Goal: Transaction & Acquisition: Purchase product/service

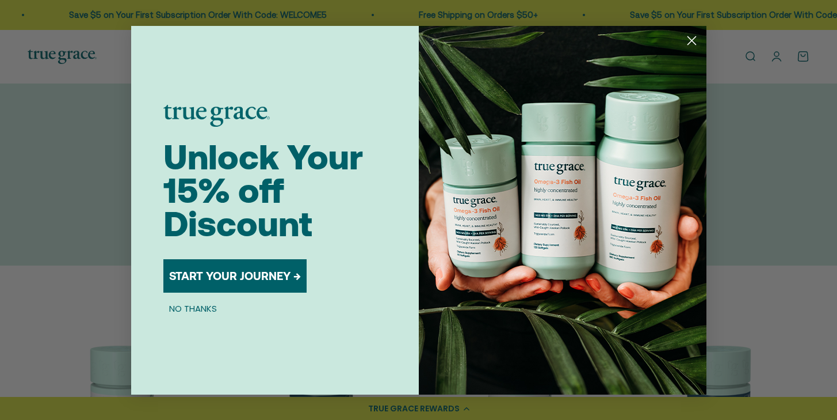
click at [215, 277] on button "START YOUR JOURNEY →" at bounding box center [234, 275] width 143 height 33
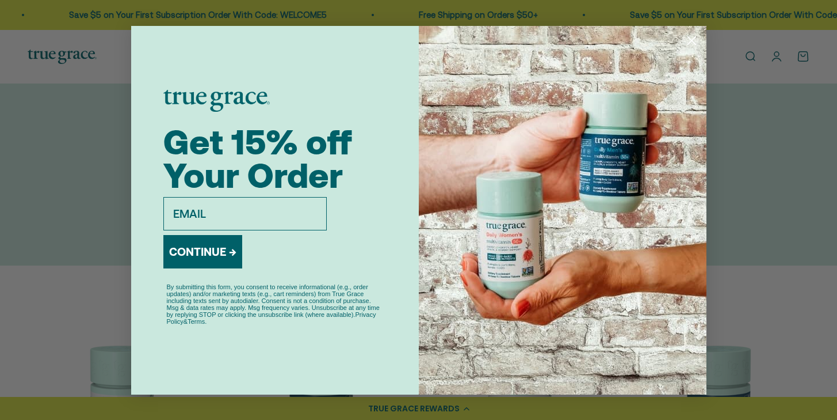
click at [696, 39] on circle "Close dialog" at bounding box center [691, 40] width 19 height 19
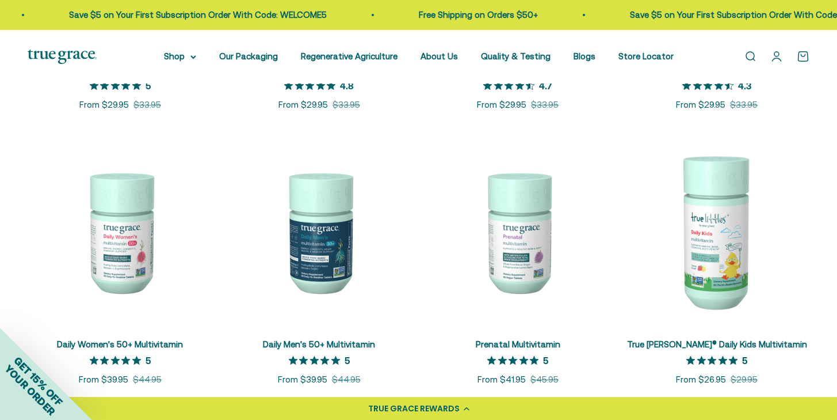
scroll to position [456, 0]
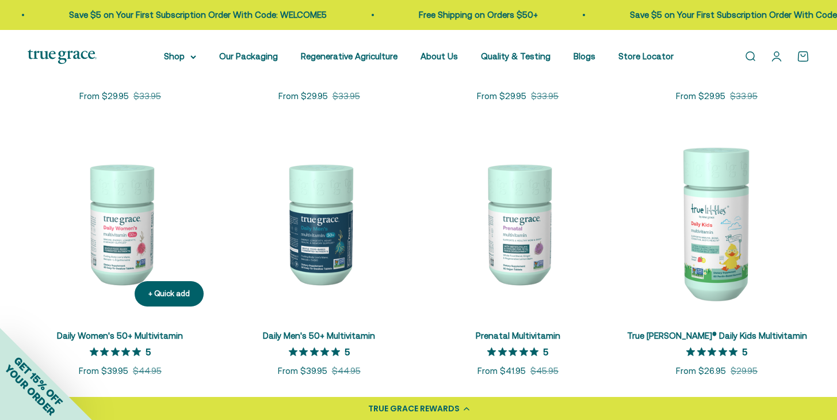
click at [148, 339] on link "Daily Women's 50+ Multivitamin" at bounding box center [120, 335] width 126 height 10
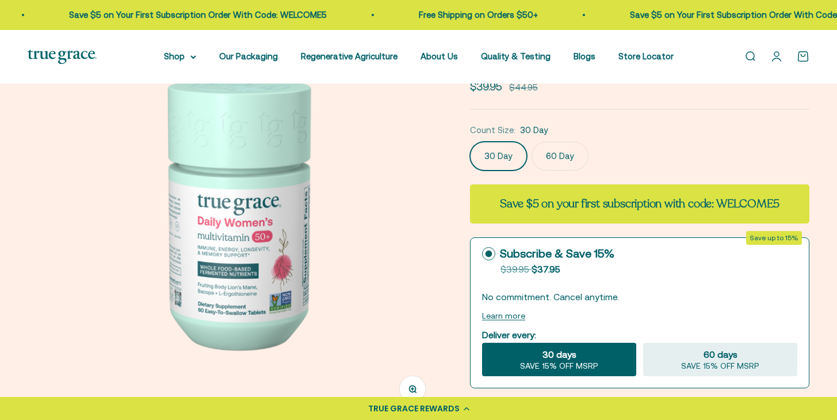
scroll to position [109, 0]
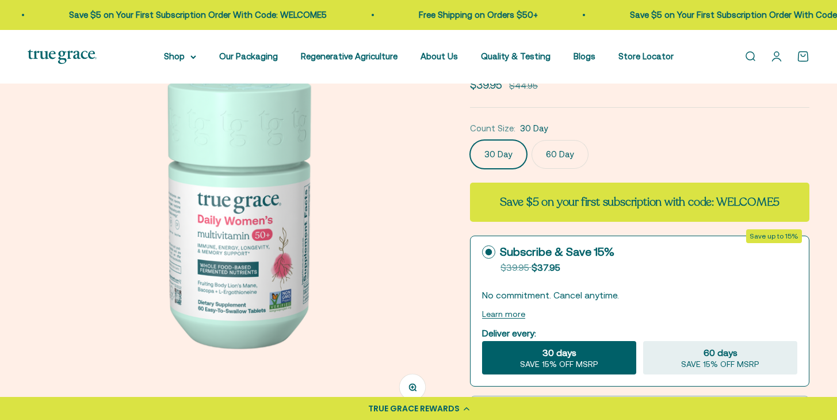
click at [565, 160] on label "60 Day" at bounding box center [560, 154] width 57 height 29
click at [470, 140] on input "60 Day" at bounding box center [470, 139] width 1 height 1
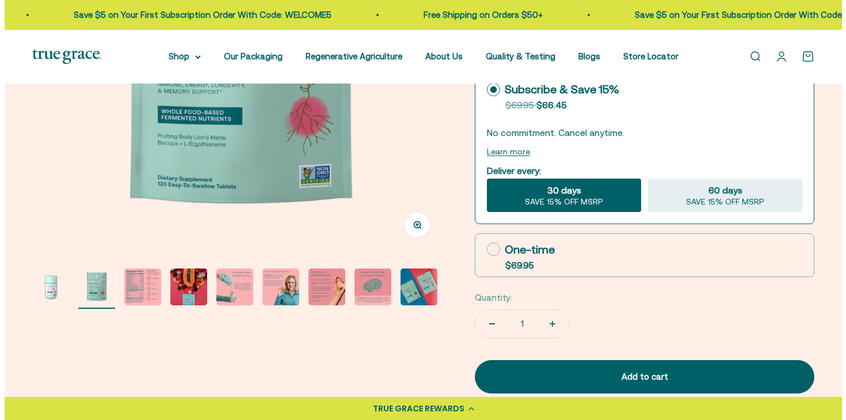
scroll to position [280, 0]
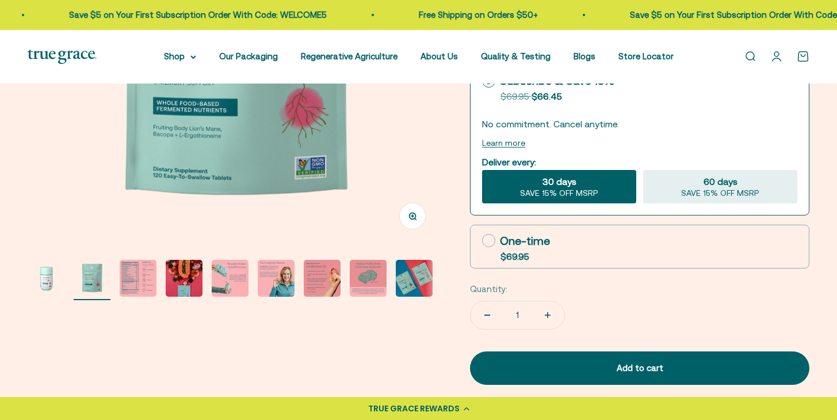
click at [491, 241] on icon at bounding box center [488, 240] width 13 height 13
click at [482, 241] on input "One-time $69.95" at bounding box center [482, 240] width 1 height 1
radio input "true"
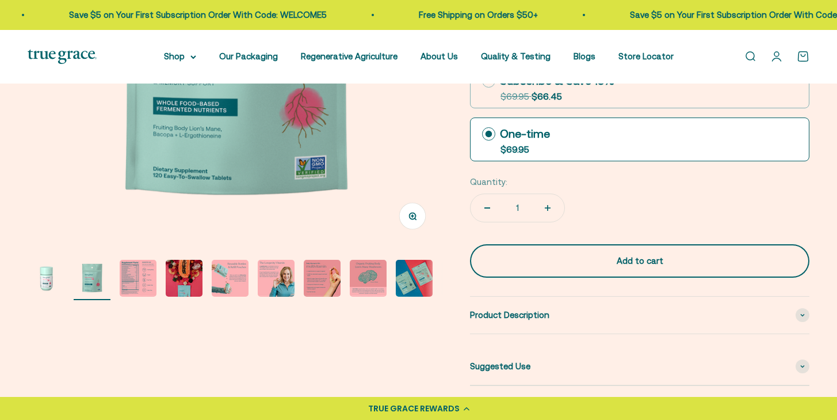
click at [669, 258] on div "Add to cart" at bounding box center [640, 261] width 294 height 14
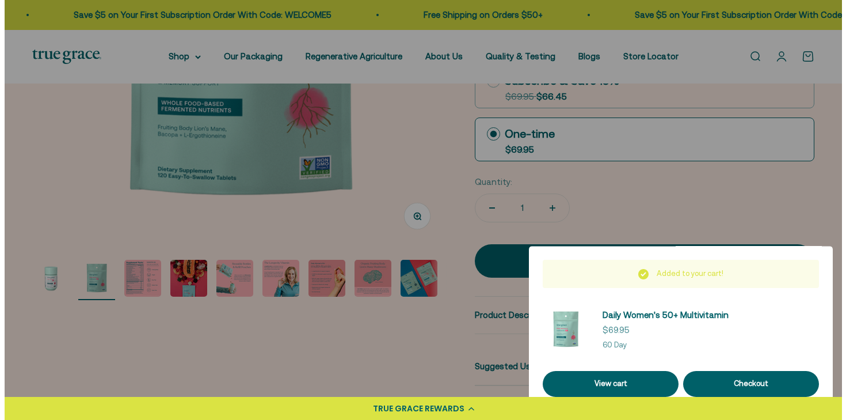
scroll to position [0, 433]
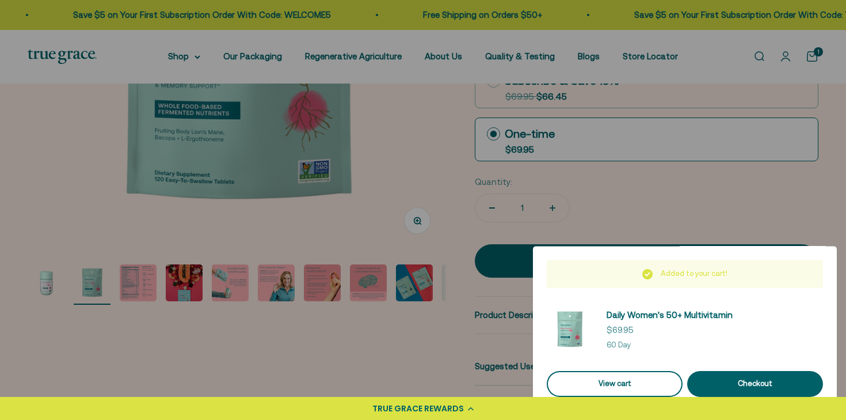
click at [639, 381] on link "View cart" at bounding box center [615, 384] width 136 height 26
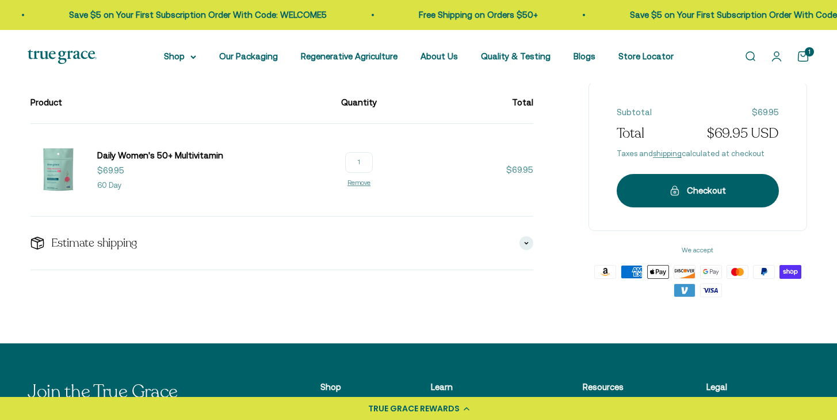
scroll to position [134, 0]
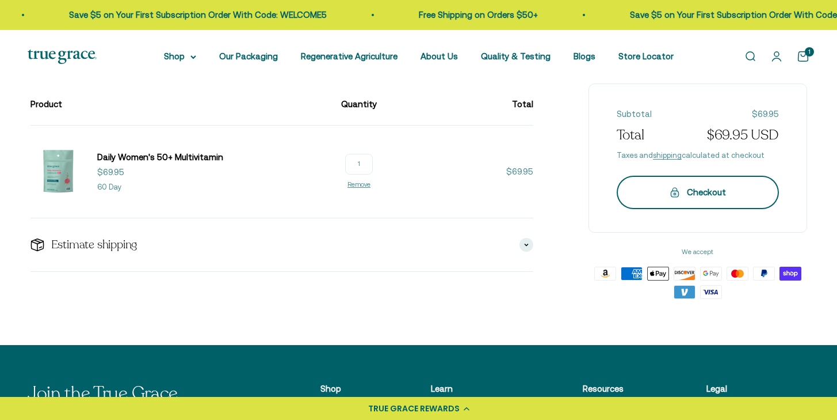
click at [712, 202] on button "Checkout" at bounding box center [698, 192] width 162 height 33
